Goal: Find specific page/section: Find specific page/section

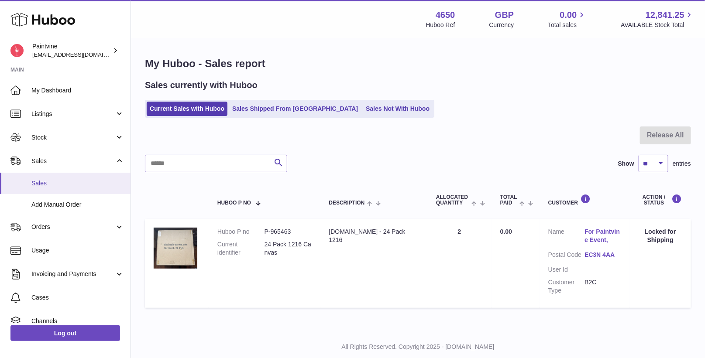
click at [49, 179] on span "Sales" at bounding box center [77, 183] width 93 height 8
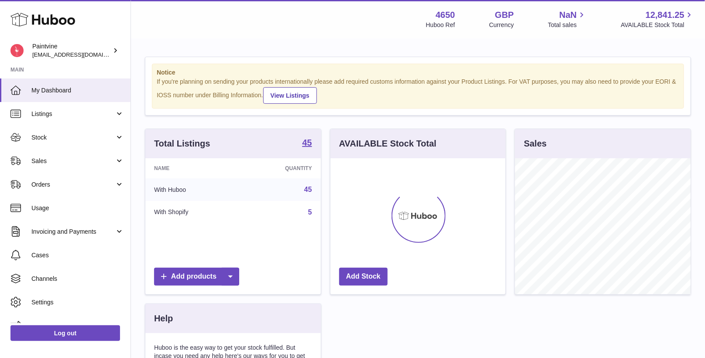
scroll to position [136, 175]
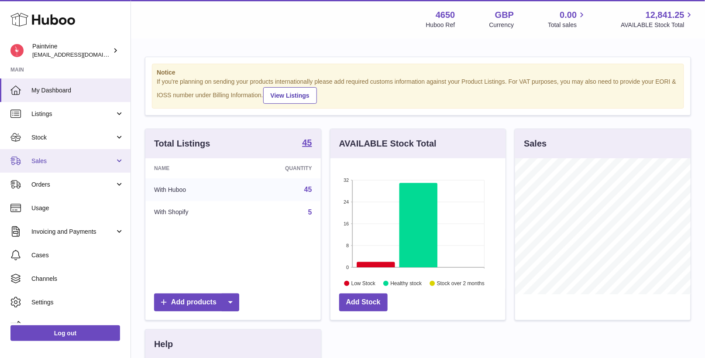
click at [57, 165] on link "Sales" at bounding box center [65, 161] width 130 height 24
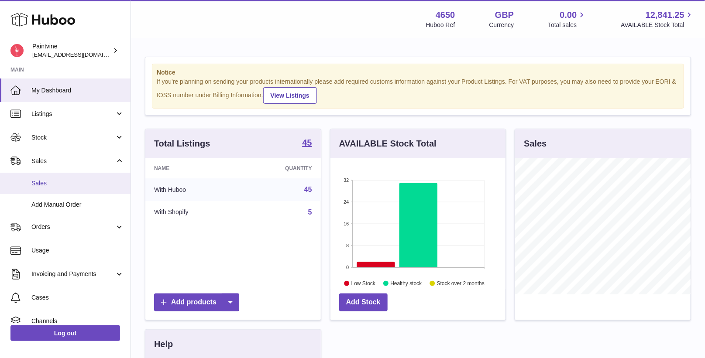
click at [61, 185] on span "Sales" at bounding box center [77, 183] width 93 height 8
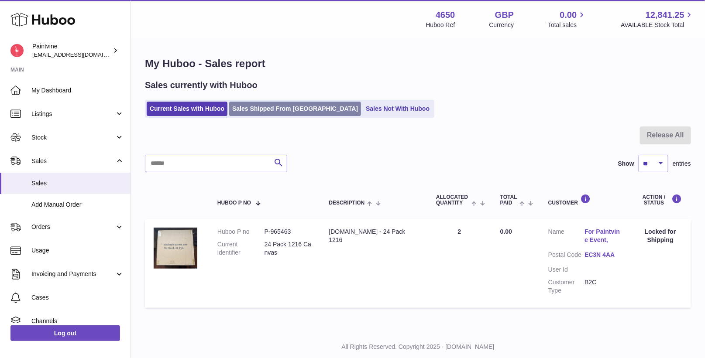
click at [277, 108] on link "Sales Shipped From [GEOGRAPHIC_DATA]" at bounding box center [295, 109] width 132 height 14
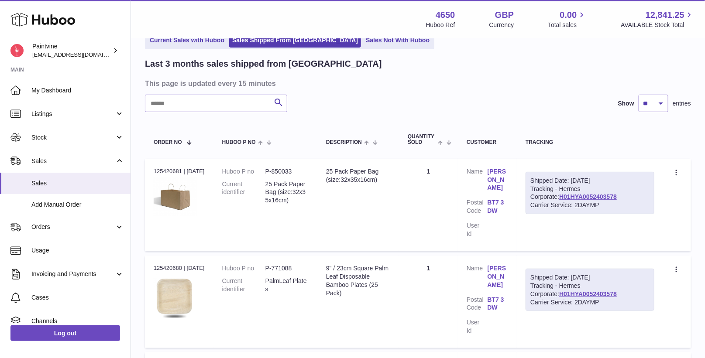
scroll to position [50, 0]
